Goal: Navigation & Orientation: Find specific page/section

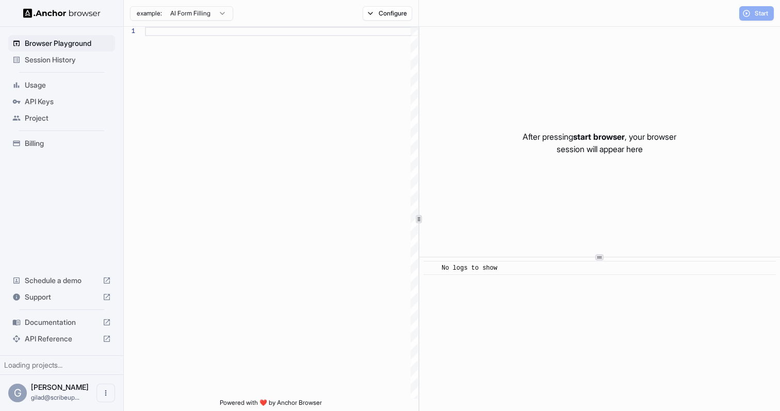
scroll to position [93, 0]
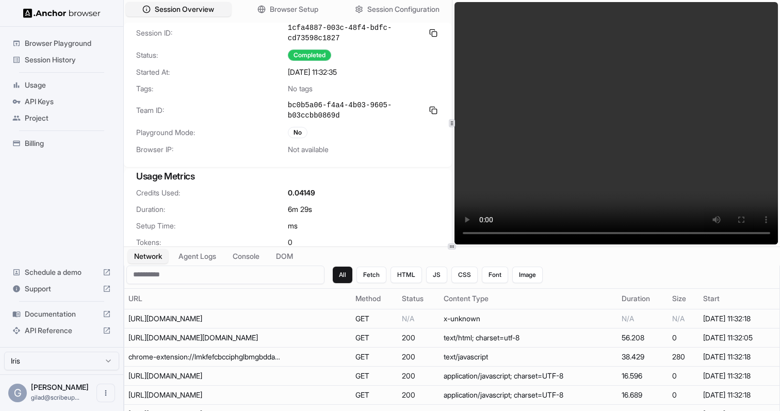
click at [87, 59] on span "Session History" at bounding box center [68, 60] width 86 height 10
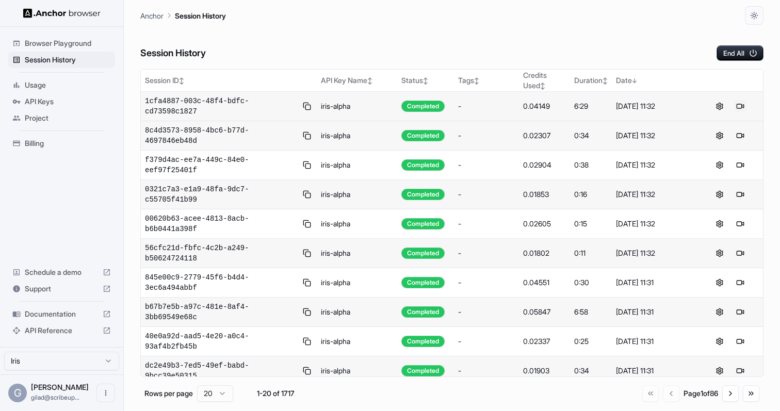
click at [741, 107] on button at bounding box center [740, 106] width 12 height 12
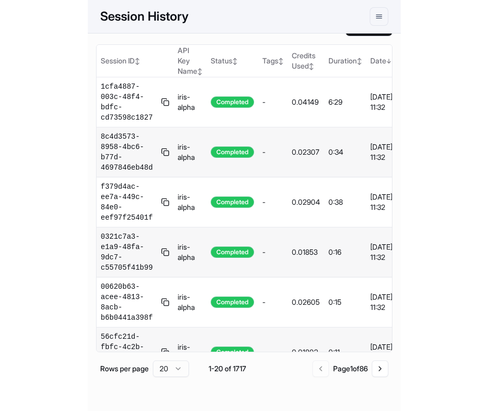
scroll to position [0, 43]
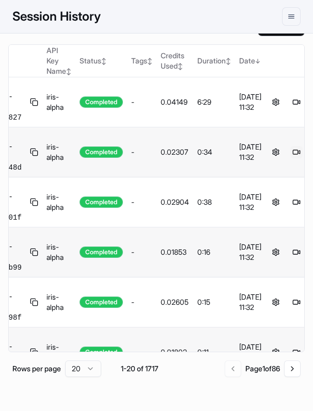
click at [294, 152] on button at bounding box center [296, 152] width 12 height 12
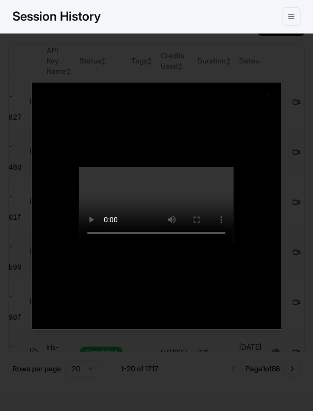
click at [235, 72] on div at bounding box center [156, 205] width 313 height 411
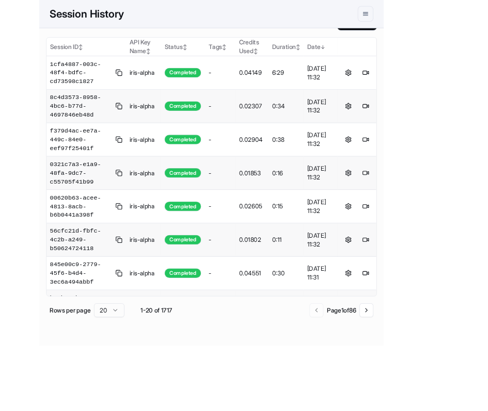
scroll to position [0, 0]
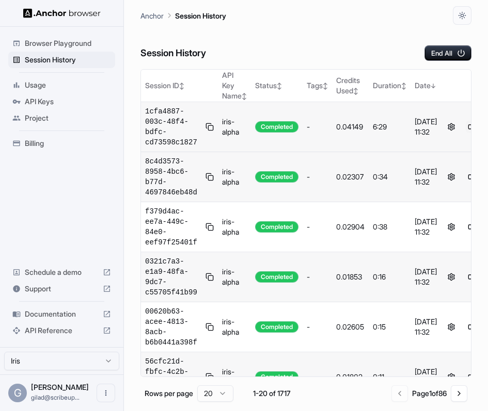
click at [469, 127] on button at bounding box center [471, 127] width 12 height 12
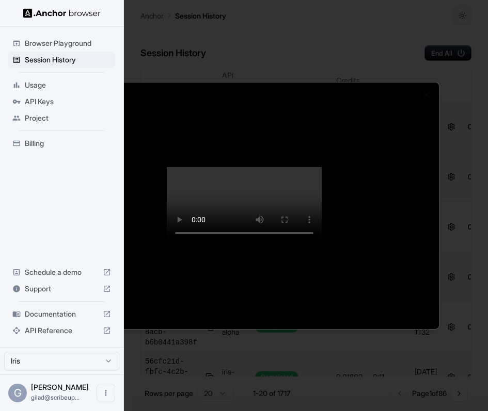
click at [446, 73] on div at bounding box center [244, 205] width 488 height 411
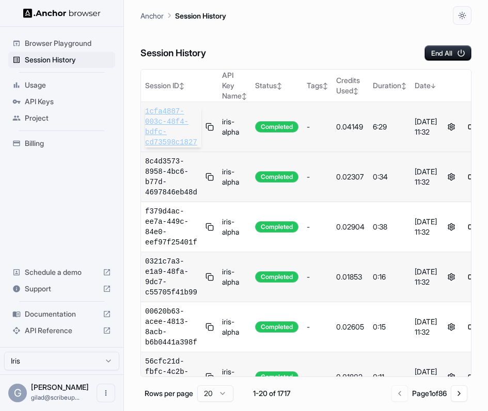
click at [170, 126] on span "1cfa4887-003c-48f4-bdfc-cd73598c1827" at bounding box center [173, 126] width 56 height 41
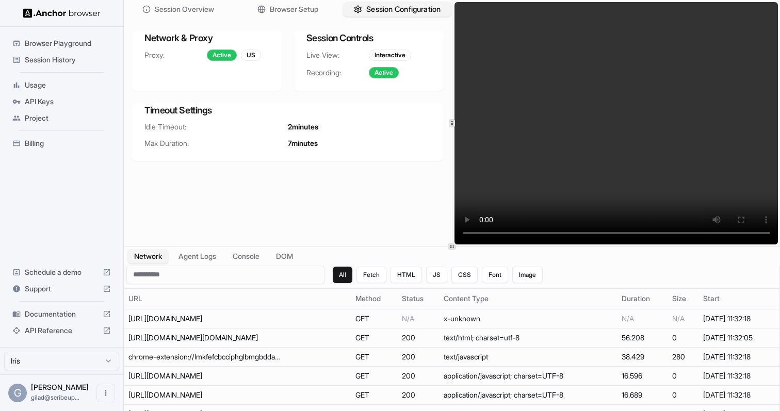
click at [374, 10] on span "Session Configuration" at bounding box center [403, 9] width 74 height 11
click at [312, 8] on span "Browser Setup" at bounding box center [294, 9] width 50 height 11
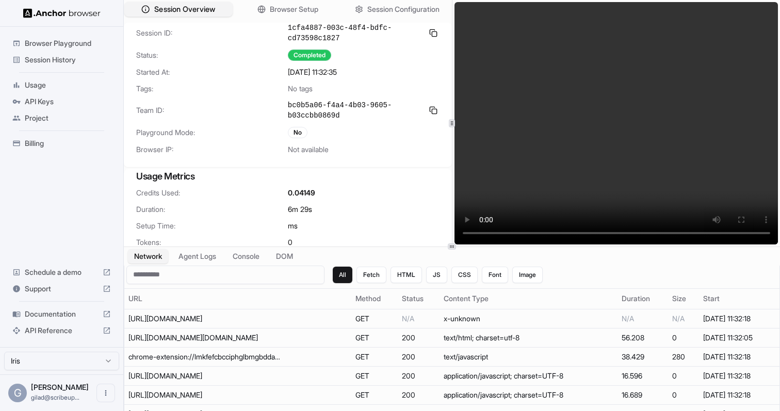
click at [215, 8] on span "Session Overview" at bounding box center [184, 9] width 61 height 11
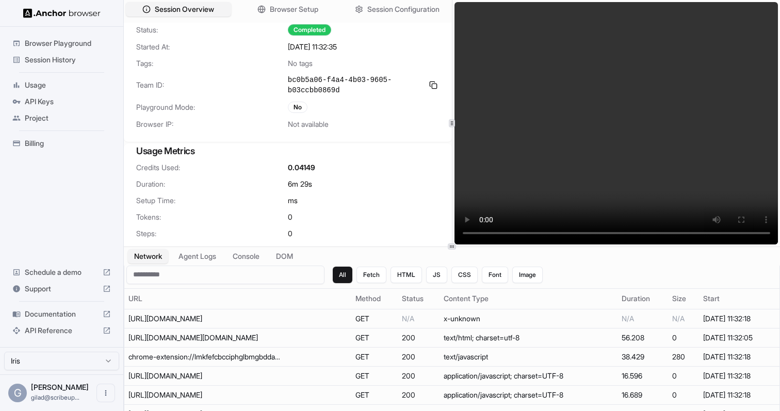
scroll to position [44, 0]
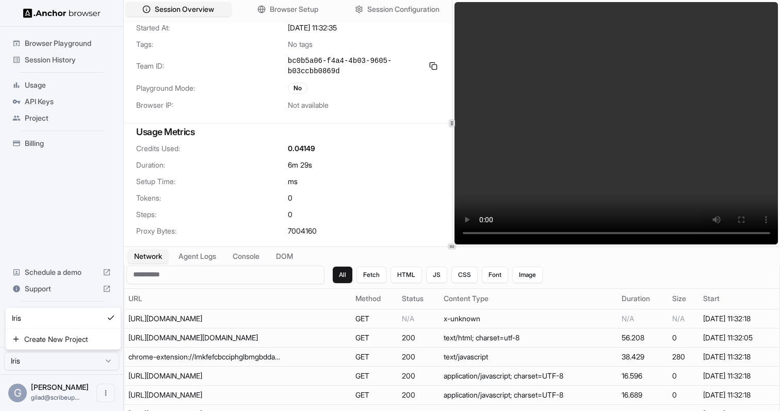
click at [48, 364] on html "Browser Playground Session History Usage API Keys Project Billing Schedule a de…" at bounding box center [390, 205] width 780 height 411
click at [63, 289] on span "Support" at bounding box center [62, 289] width 74 height 10
click at [82, 100] on span "API Keys" at bounding box center [68, 101] width 86 height 10
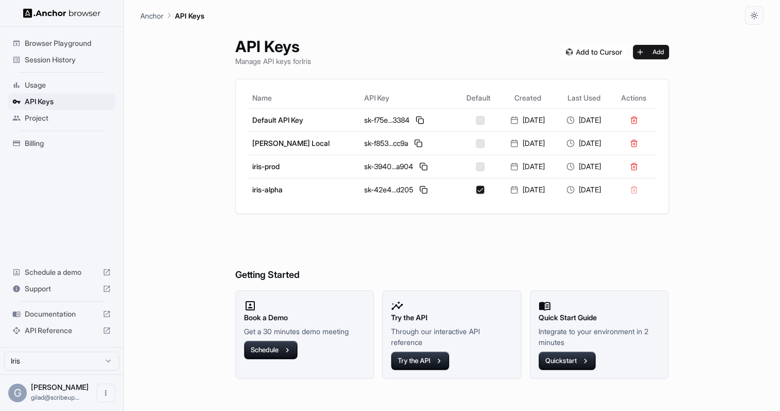
click at [223, 384] on div "API Keys Manage API keys for Iris Add Name API Key Default Created Last Used Ac…" at bounding box center [452, 218] width 459 height 386
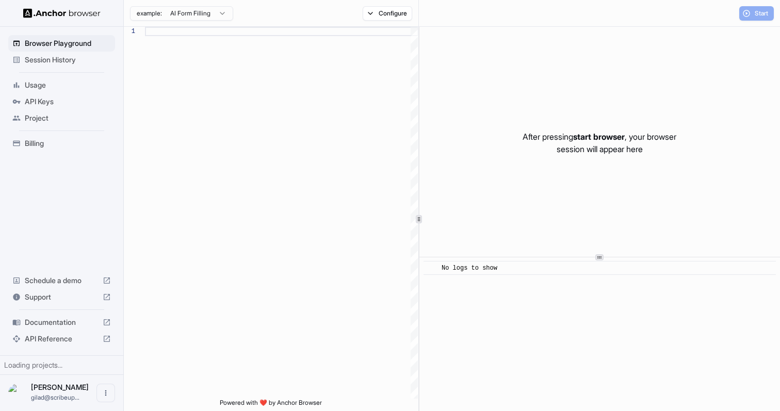
scroll to position [93, 0]
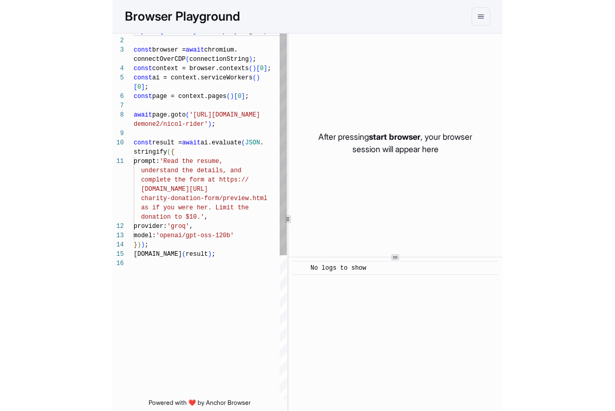
scroll to position [65, 0]
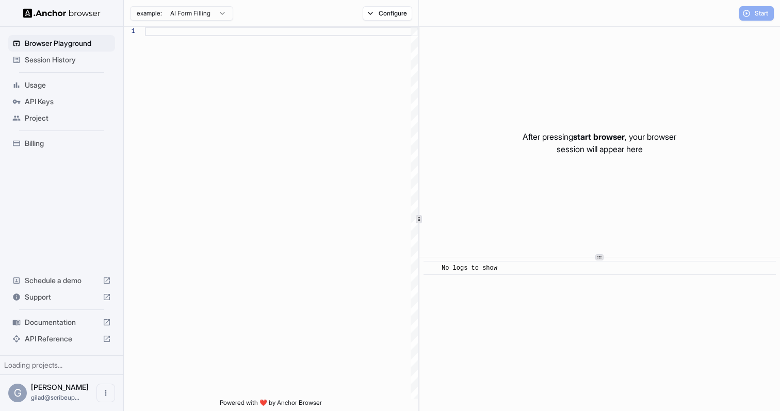
scroll to position [93, 0]
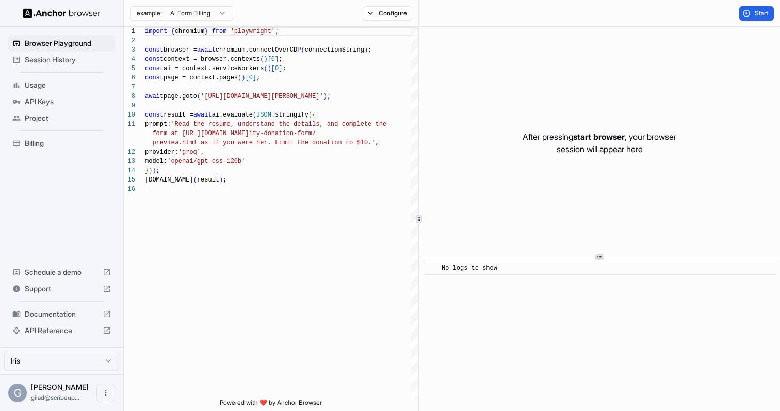
click at [49, 286] on span "Support" at bounding box center [62, 289] width 74 height 10
click at [68, 55] on span "Session History" at bounding box center [68, 60] width 86 height 10
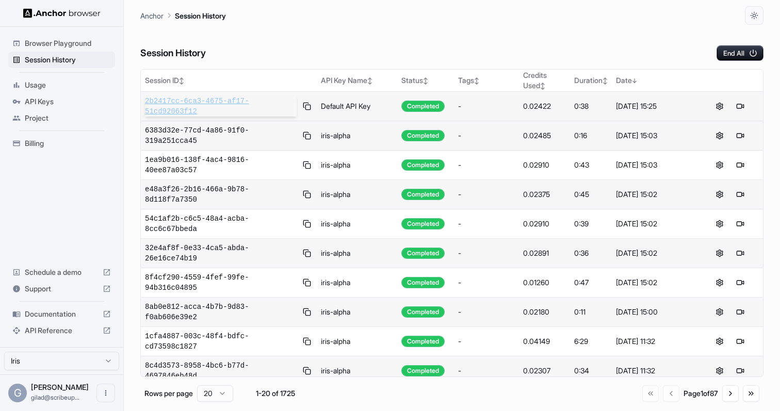
click at [191, 103] on span "2b2417cc-6ca3-4675-af17-51cd92063f12" at bounding box center [221, 106] width 152 height 21
